Goal: Task Accomplishment & Management: Use online tool/utility

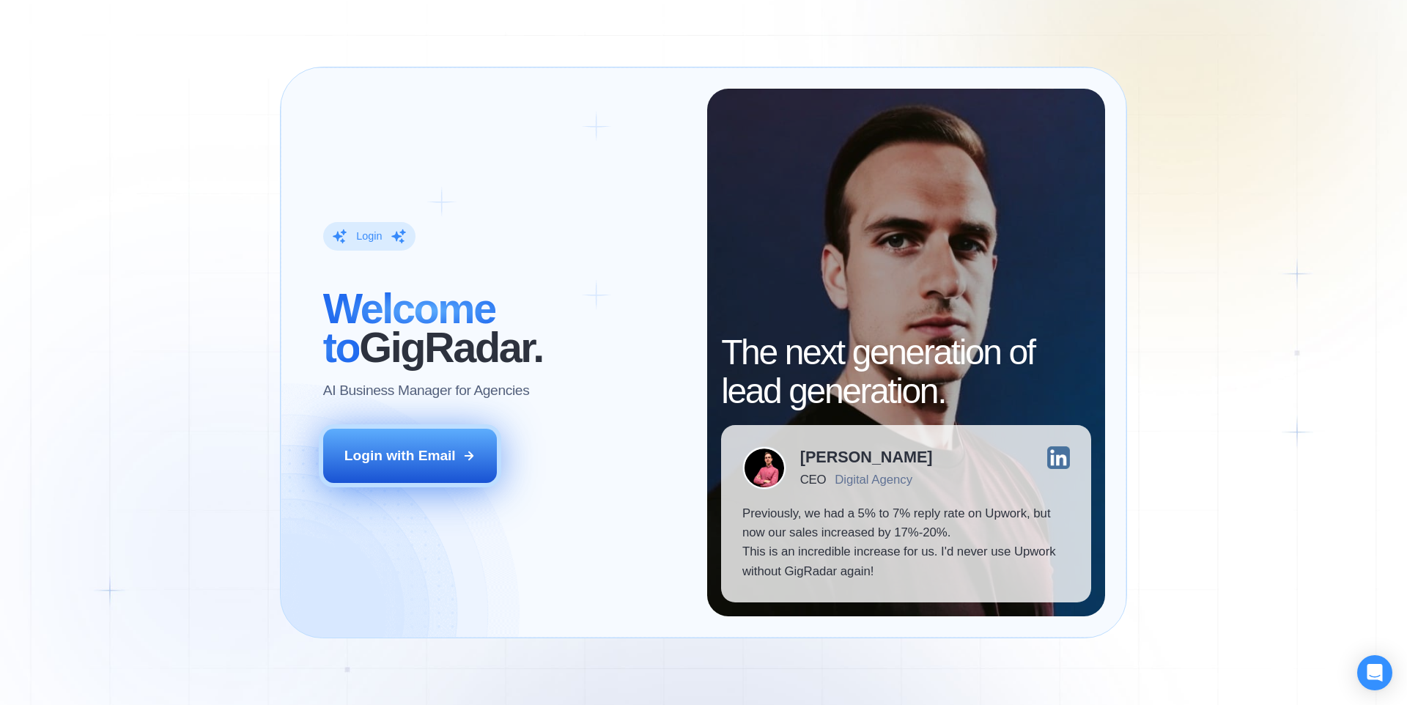
click at [446, 457] on div "Login with Email" at bounding box center [400, 455] width 111 height 19
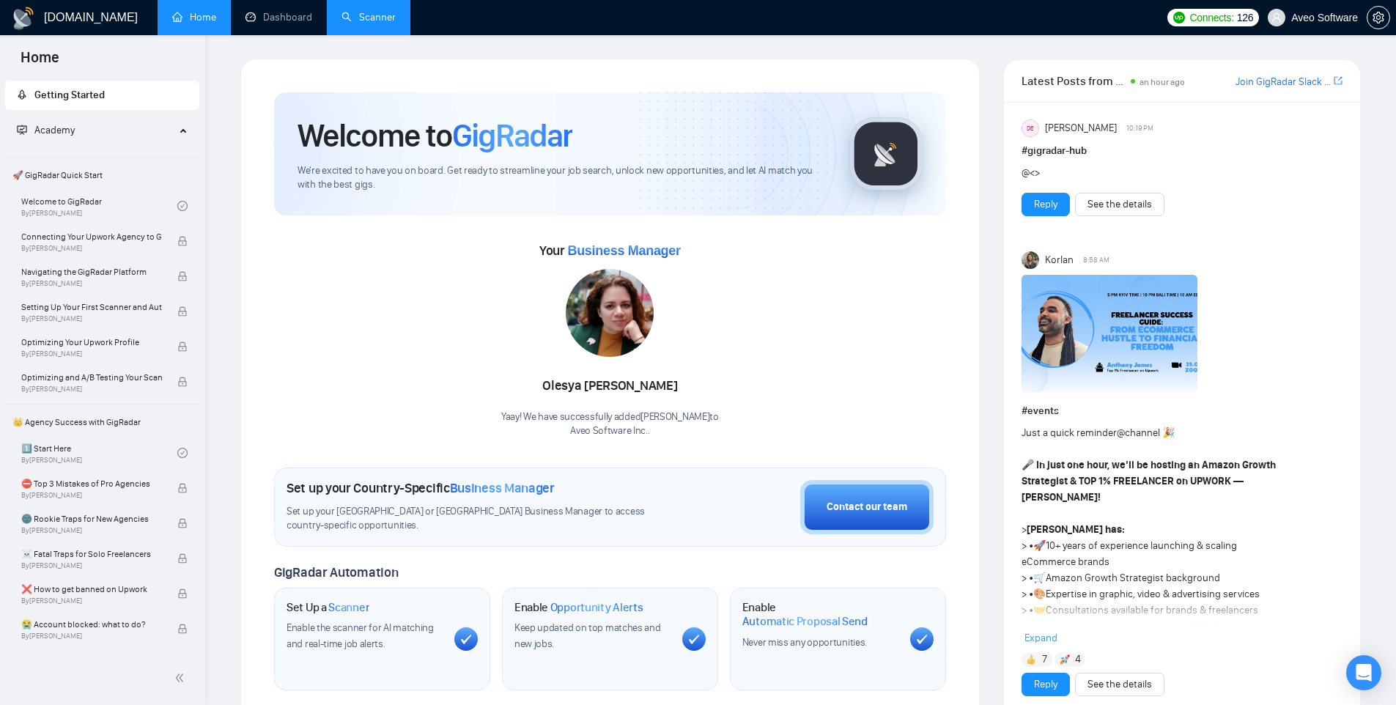
click at [386, 14] on link "Scanner" at bounding box center [369, 17] width 54 height 12
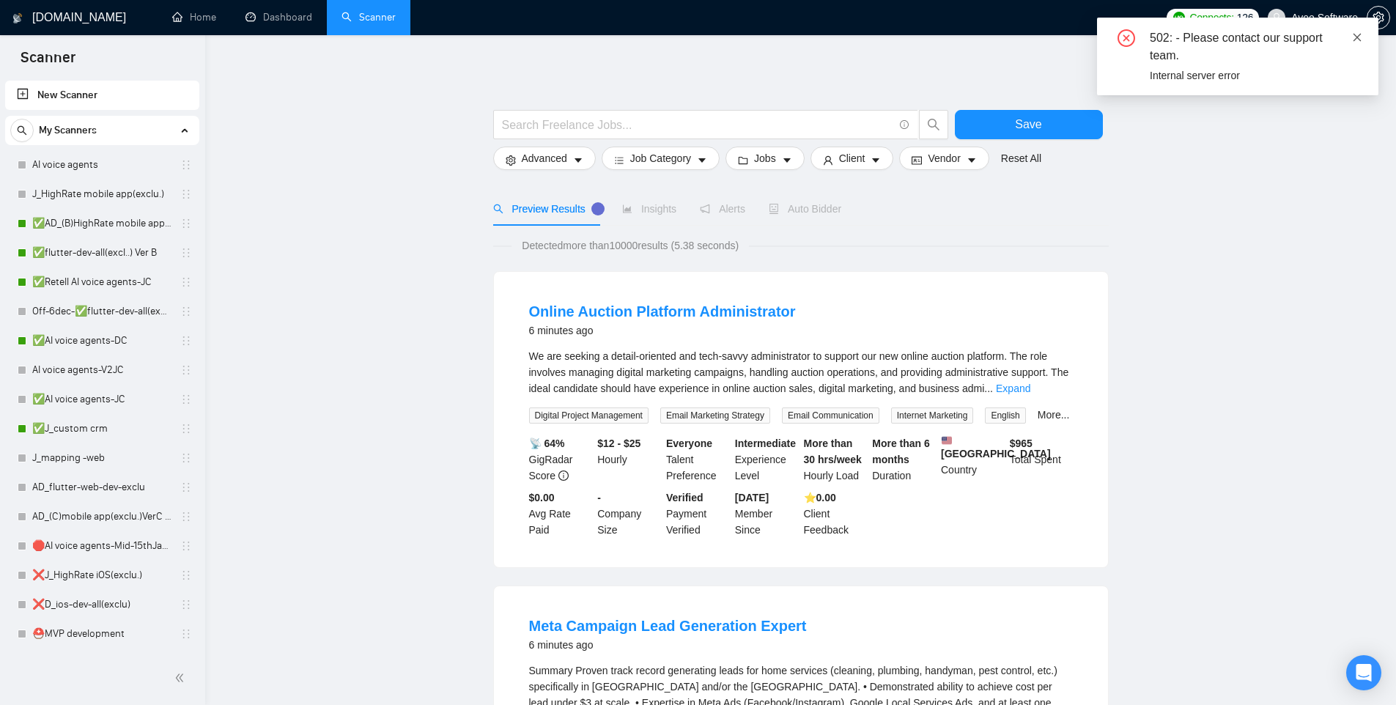
click at [1359, 36] on icon "close" at bounding box center [1357, 37] width 10 height 10
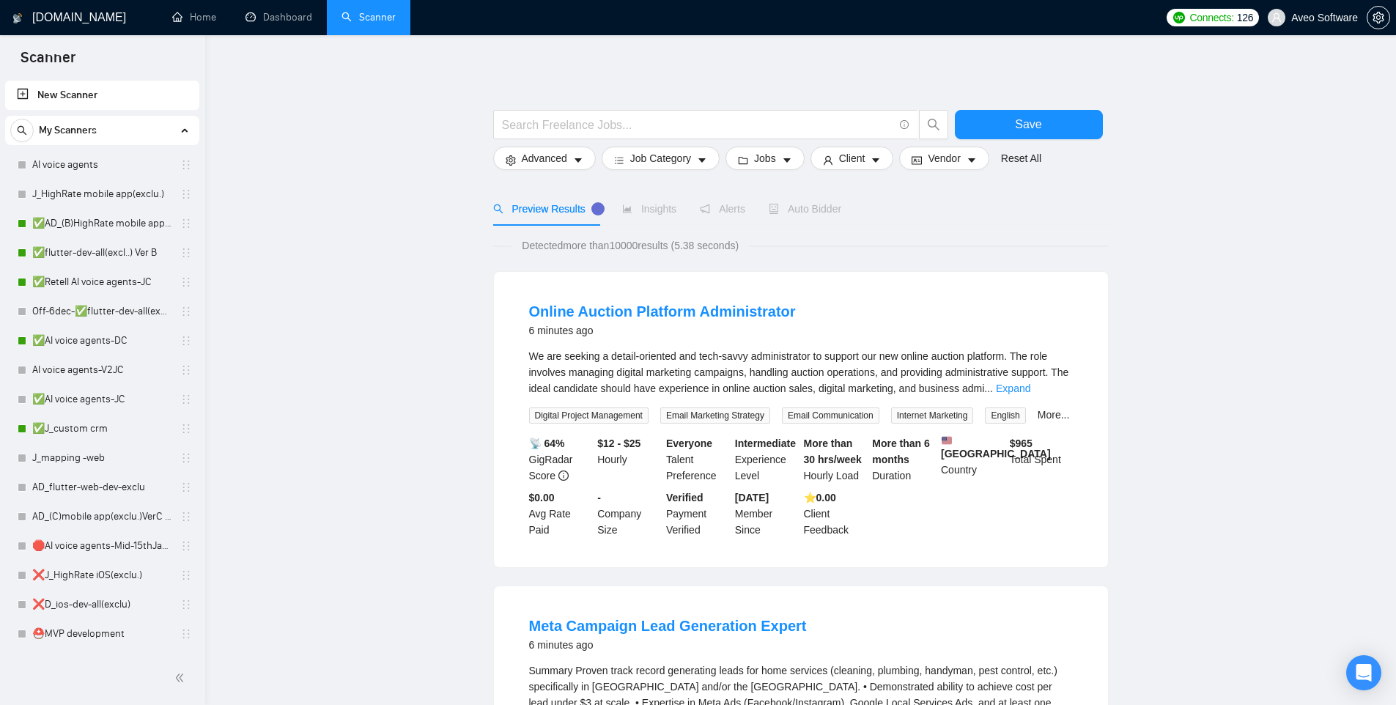
click at [66, 91] on link "New Scanner" at bounding box center [102, 95] width 171 height 29
click at [109, 88] on link "New Scanner" at bounding box center [102, 95] width 171 height 29
click at [84, 95] on link "New Scanner" at bounding box center [102, 95] width 171 height 29
click at [62, 100] on link "New Scanner" at bounding box center [102, 95] width 171 height 29
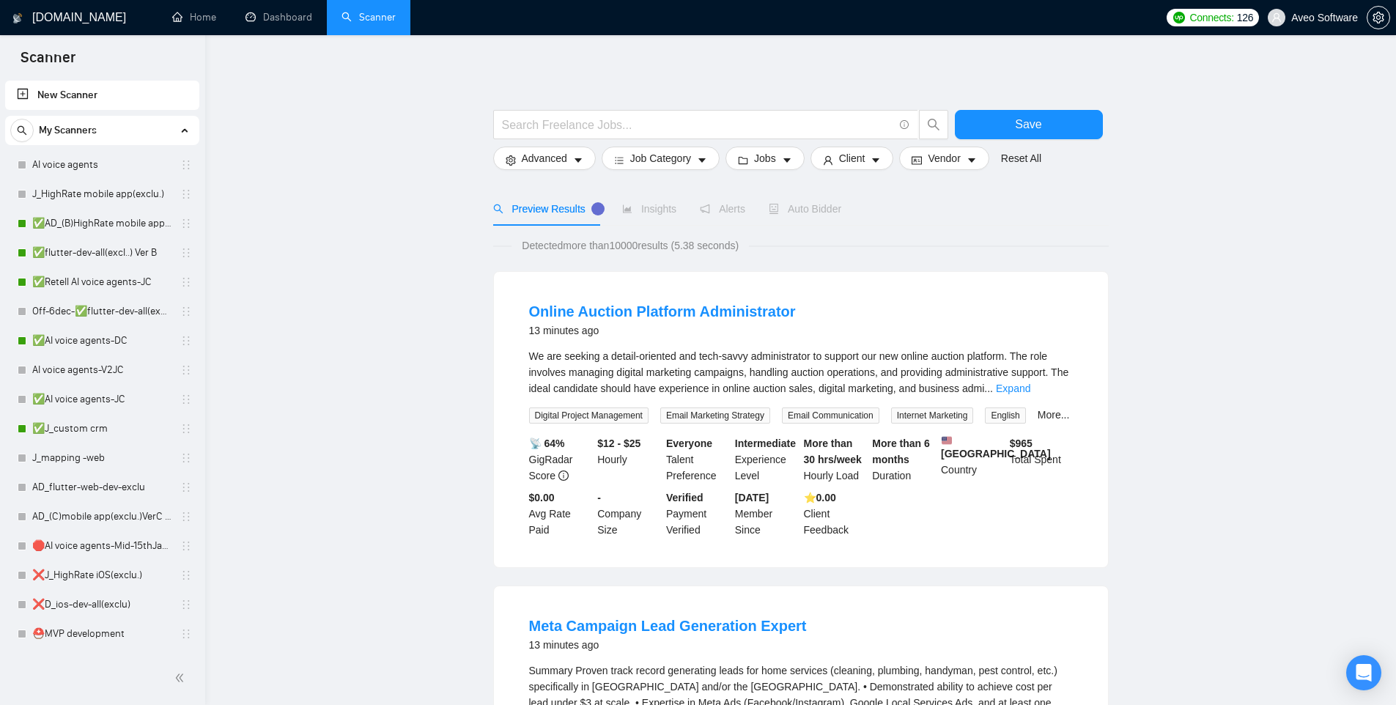
click at [24, 98] on link "New Scanner" at bounding box center [102, 95] width 171 height 29
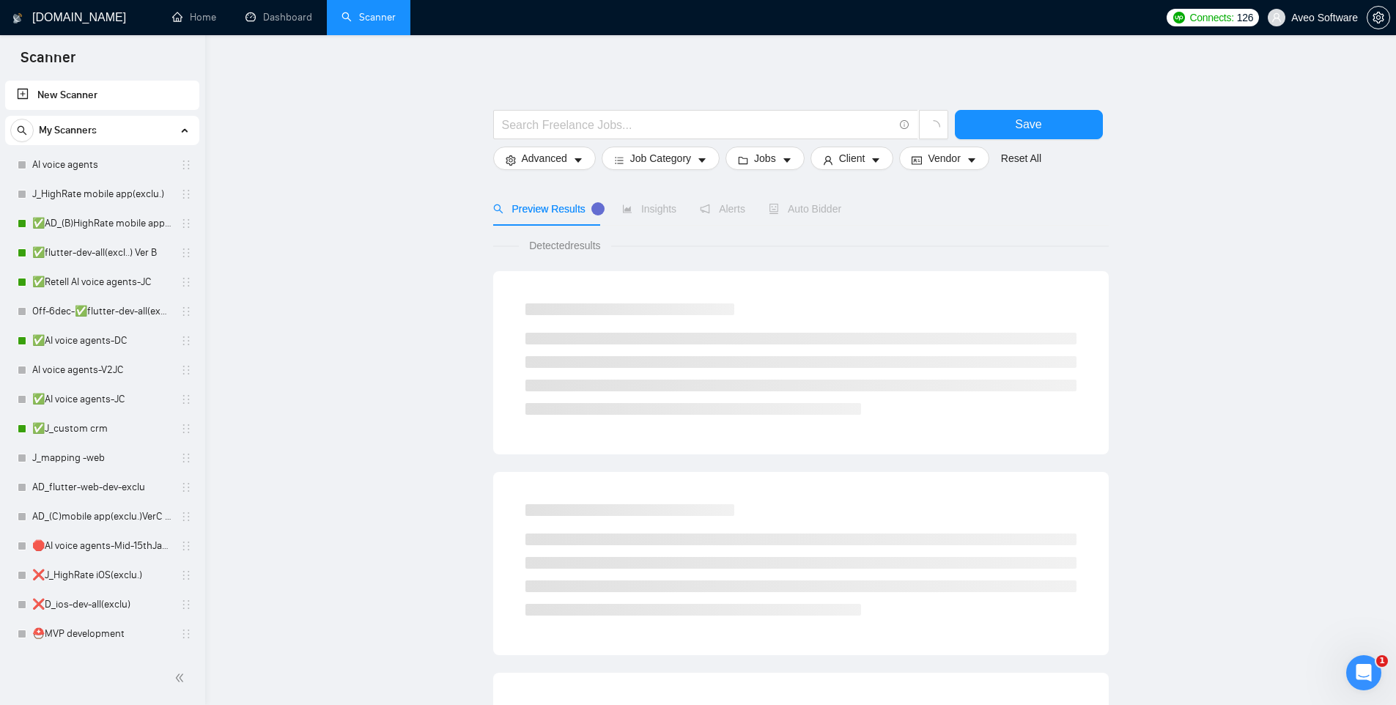
click at [110, 91] on link "New Scanner" at bounding box center [102, 95] width 171 height 29
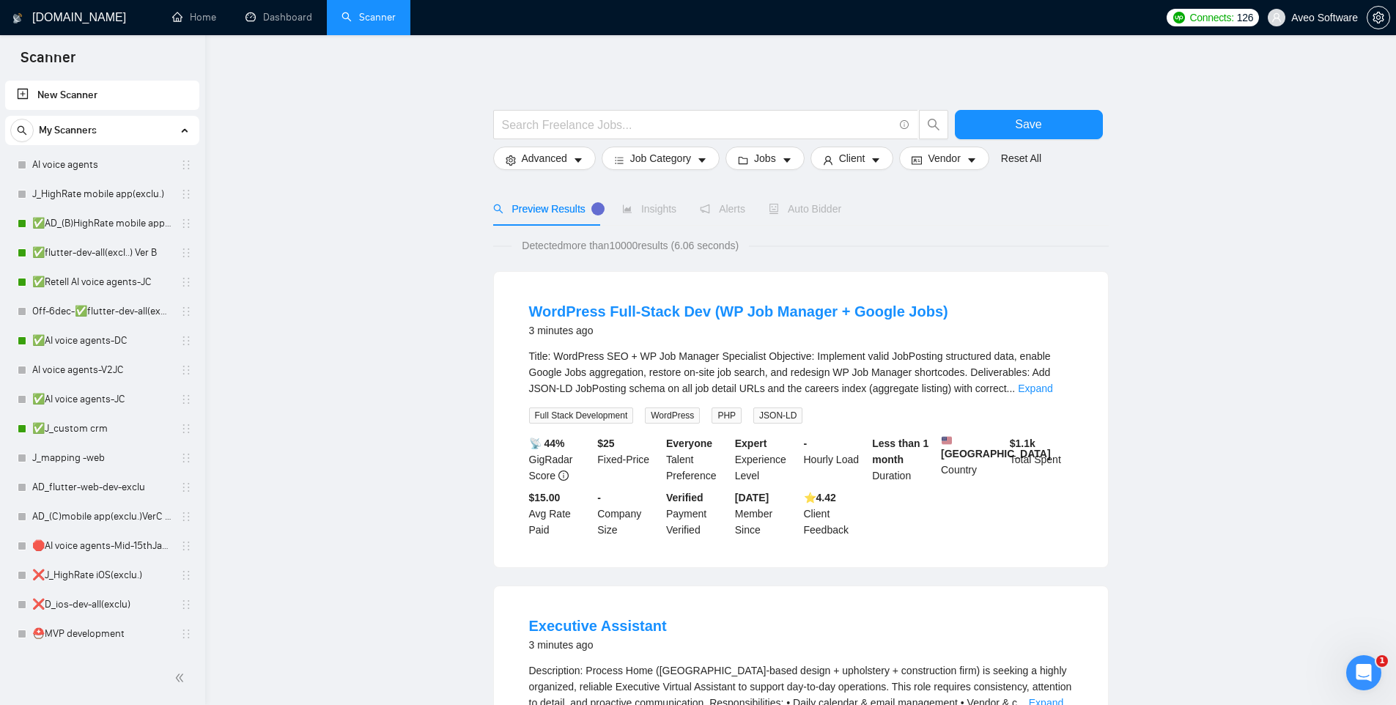
click at [182, 129] on div "My Scanners" at bounding box center [102, 130] width 184 height 29
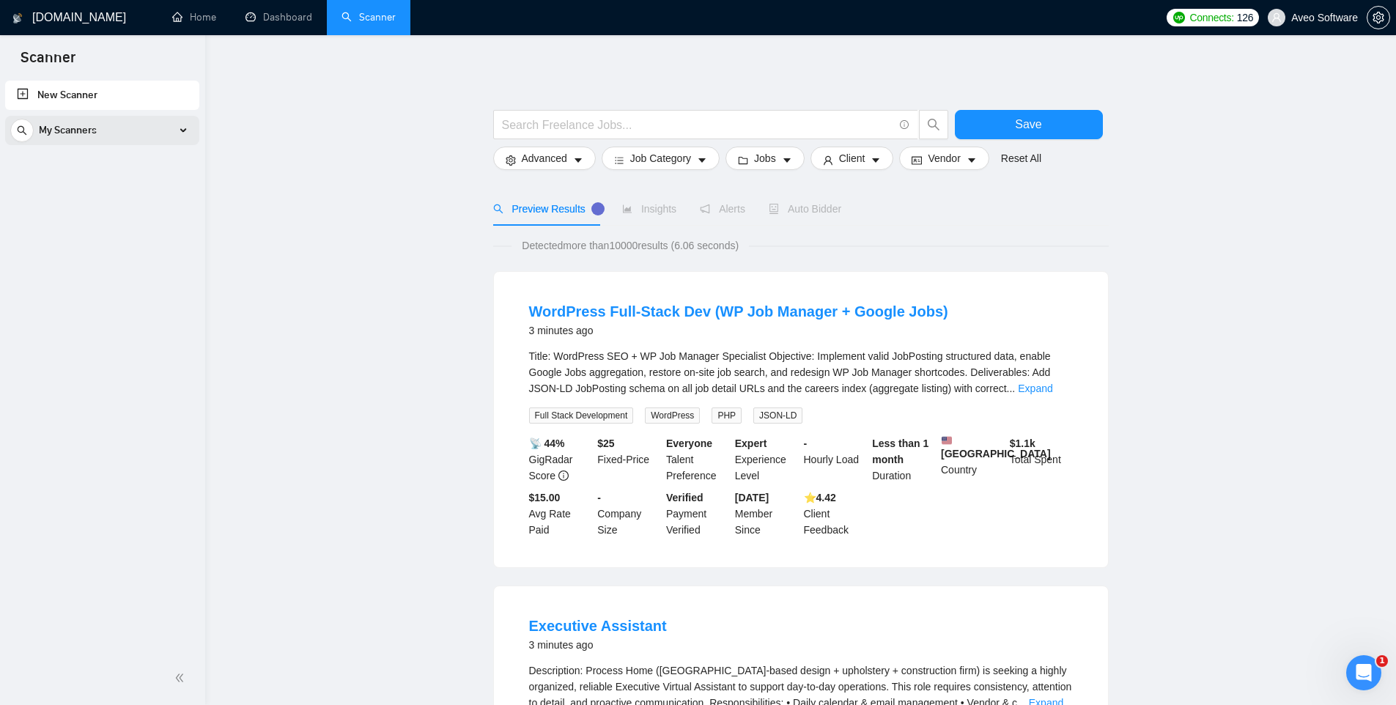
click at [184, 129] on icon at bounding box center [184, 130] width 0 height 7
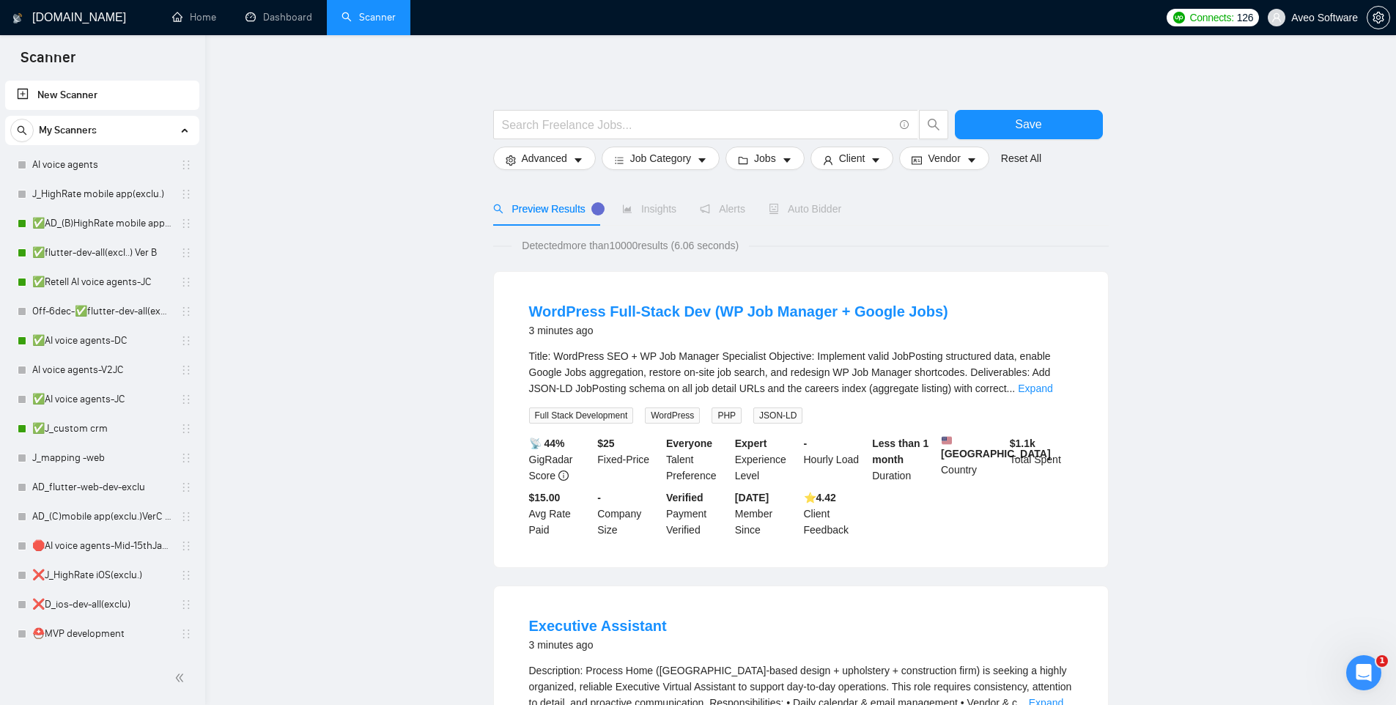
click at [53, 99] on link "New Scanner" at bounding box center [102, 95] width 171 height 29
click at [52, 91] on link "New Scanner" at bounding box center [102, 95] width 171 height 29
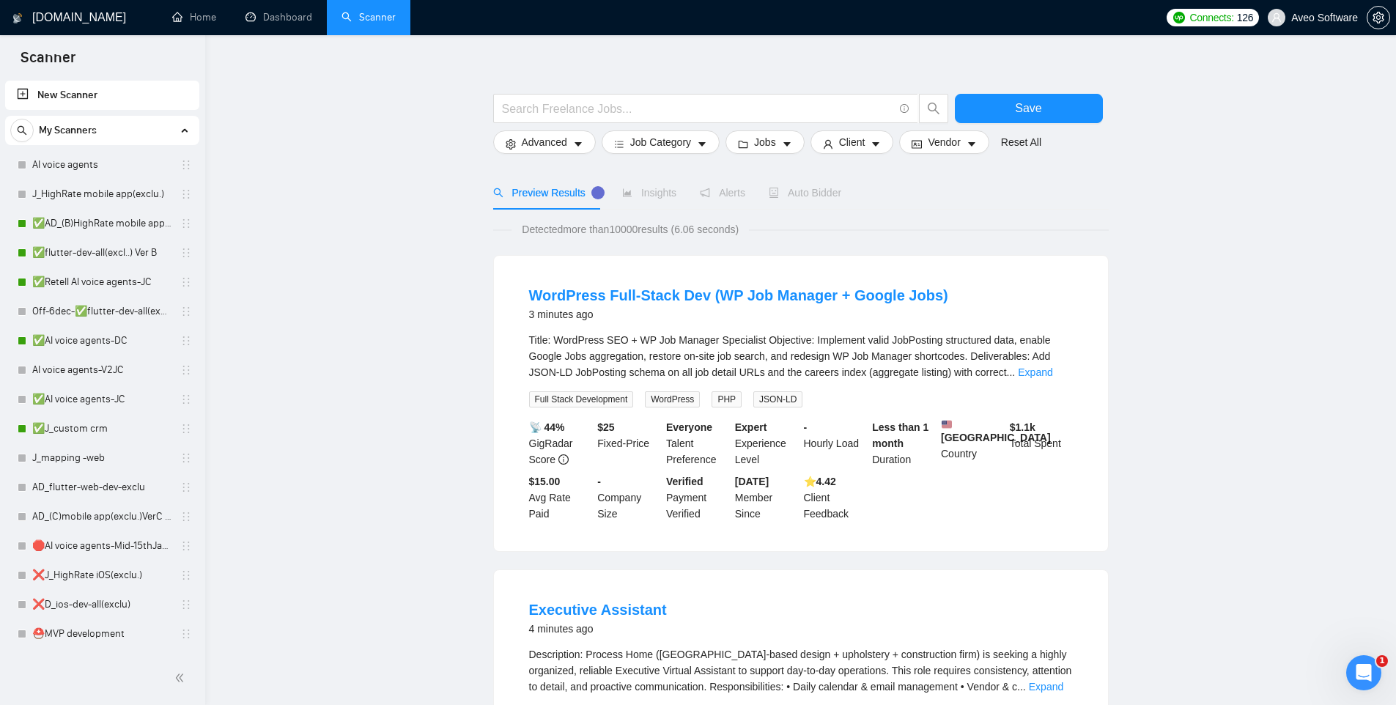
scroll to position [20, 0]
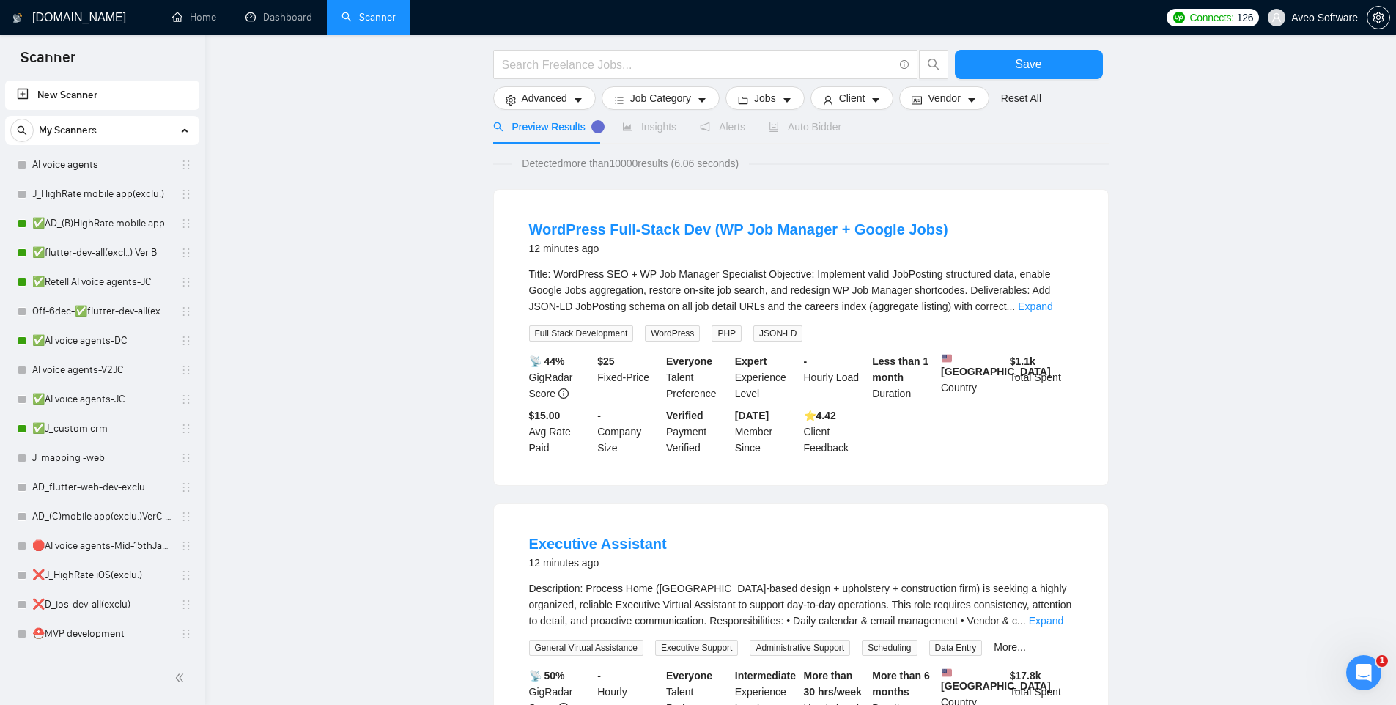
scroll to position [0, 0]
